Goal: Task Accomplishment & Management: Manage account settings

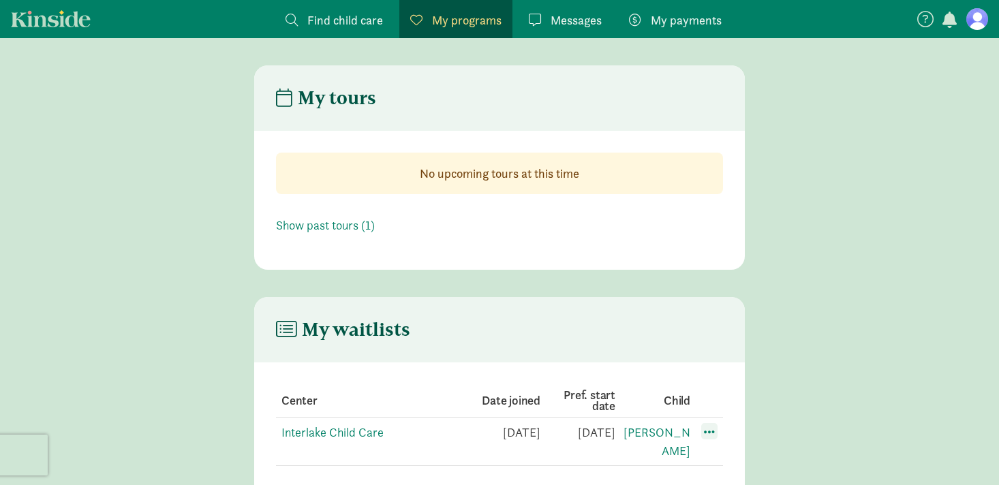
click at [709, 433] on span at bounding box center [709, 431] width 16 height 16
click at [724, 458] on div "Edit preferences" at bounding box center [757, 461] width 123 height 29
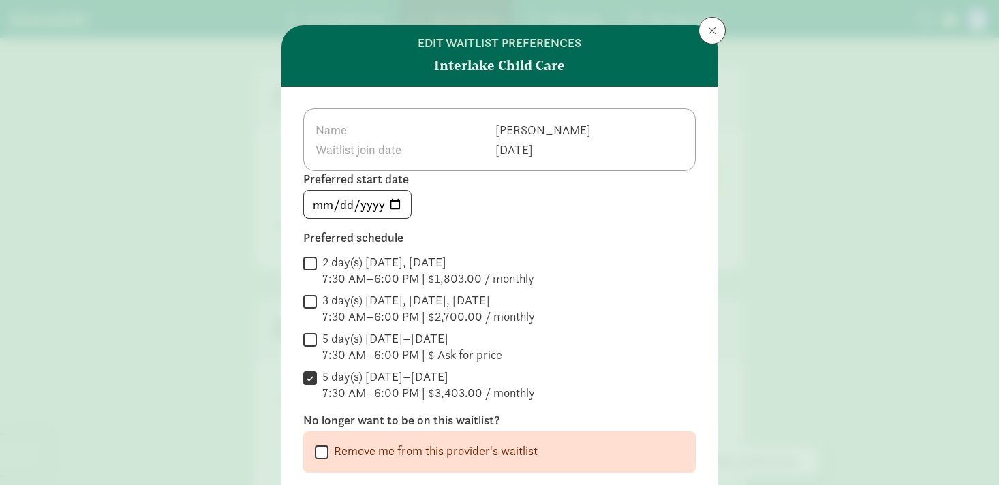
scroll to position [15, 0]
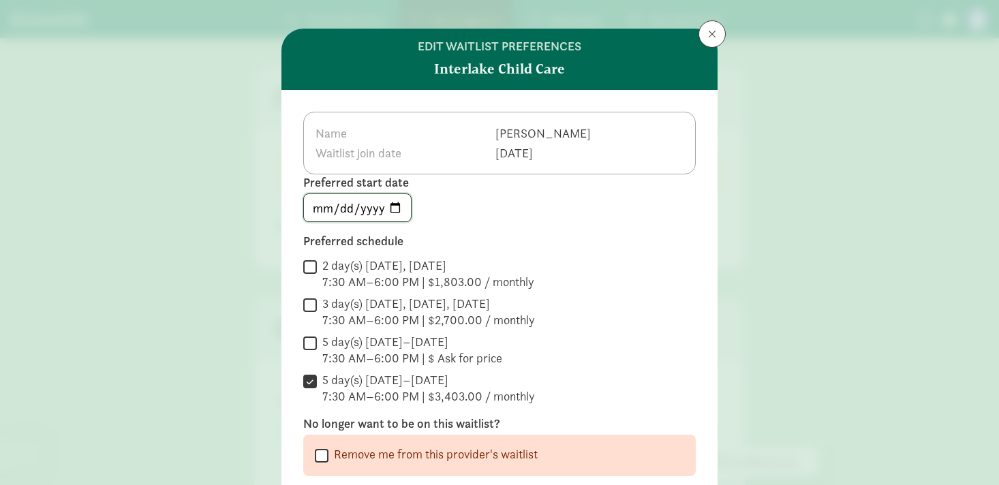
click at [395, 202] on input "[DATE]" at bounding box center [357, 207] width 107 height 27
type input "[DATE]"
click at [549, 285] on div " 2 day(s) [DATE], [DATE] 7:30 AM–6:00 PM | $1,803.00 / monthly" at bounding box center [499, 274] width 393 height 33
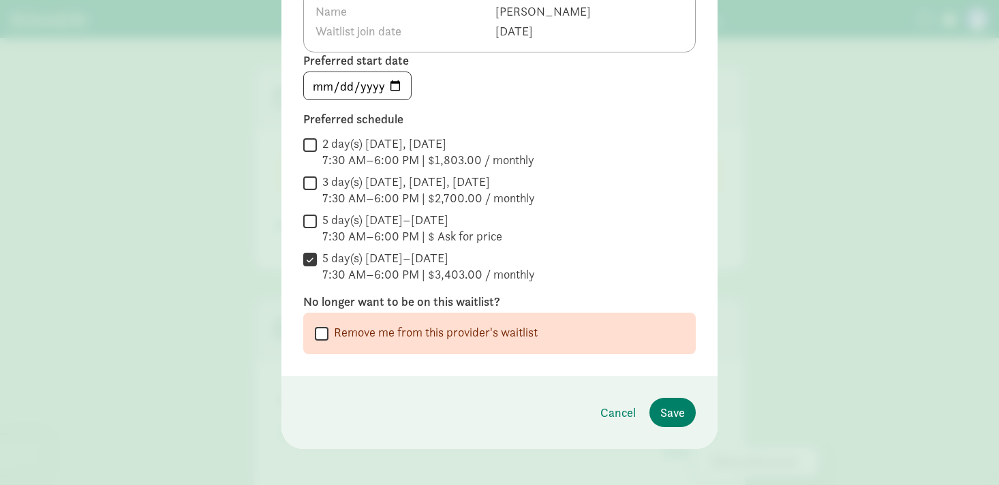
scroll to position [144, 0]
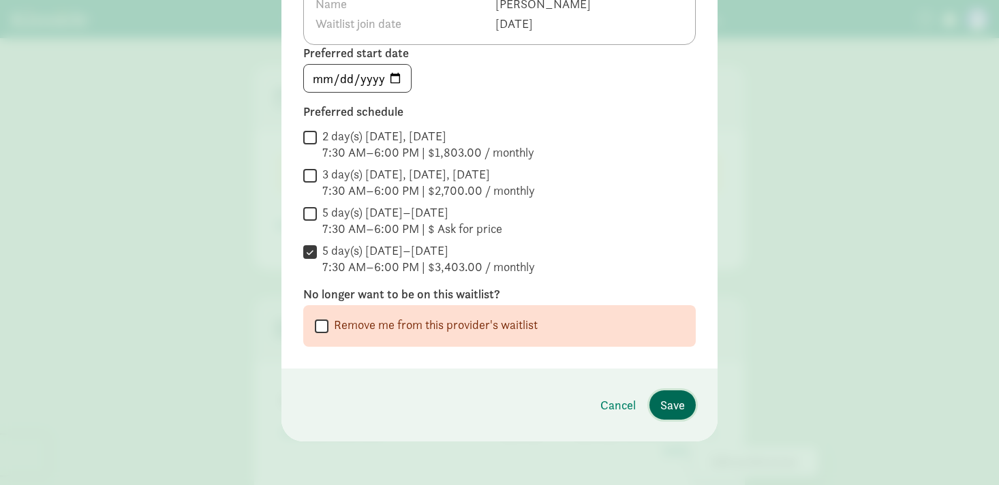
click at [663, 405] on span "Save" at bounding box center [672, 405] width 25 height 18
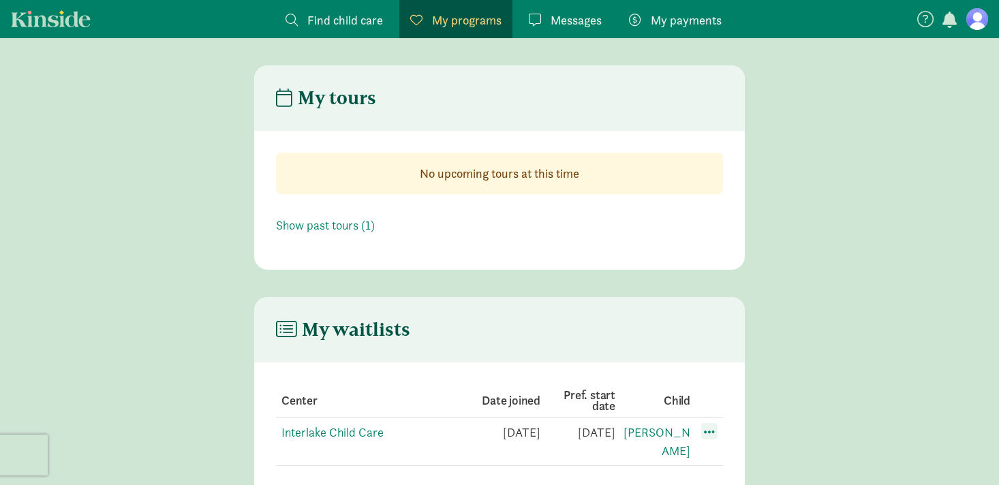
click at [706, 435] on span at bounding box center [709, 431] width 16 height 16
click at [711, 457] on div "Edit preferences" at bounding box center [757, 461] width 123 height 29
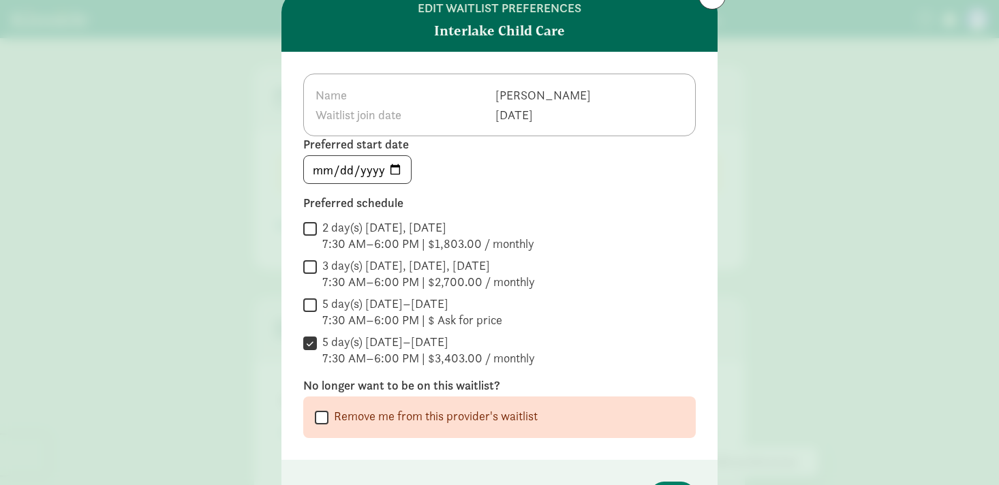
scroll to position [0, 0]
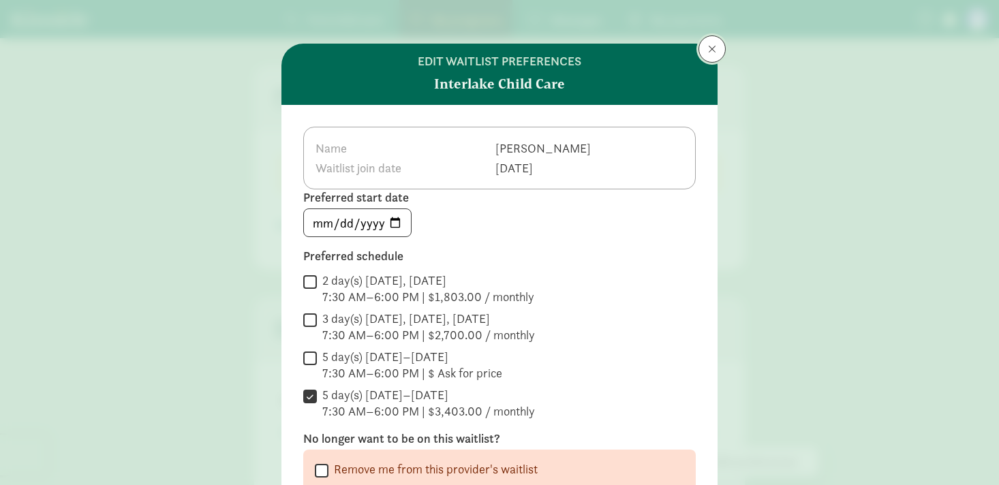
click at [709, 54] on span at bounding box center [712, 49] width 8 height 11
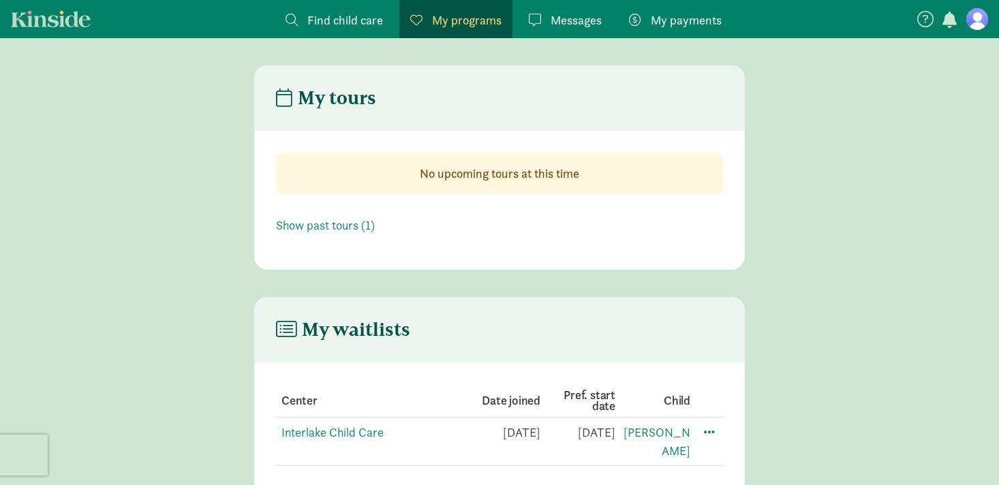
click at [784, 215] on main "My tours No upcoming tours at this time Show past tours (1)" at bounding box center [499, 167] width 999 height 204
